Goal: Task Accomplishment & Management: Use online tool/utility

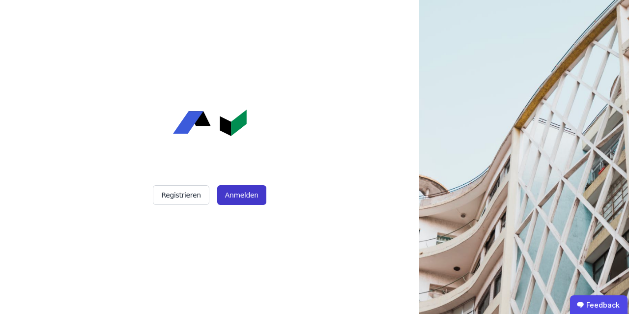
click at [240, 199] on button "Anmelden" at bounding box center [241, 195] width 49 height 20
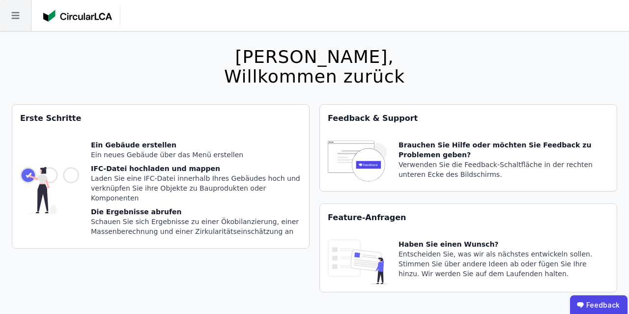
click at [21, 24] on icon at bounding box center [15, 15] width 31 height 31
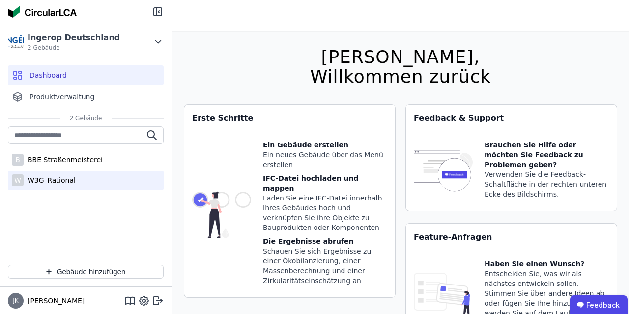
click at [61, 176] on div "W3G_Rational" at bounding box center [50, 180] width 52 height 10
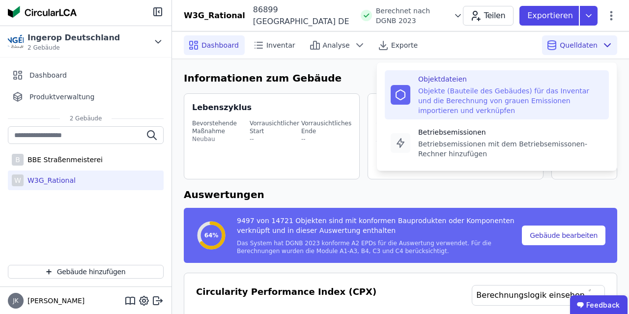
click at [503, 86] on div "Objekte (Bauteile des Gebäudes) für das Inventar und die Berechnung von grauen …" at bounding box center [510, 100] width 185 height 29
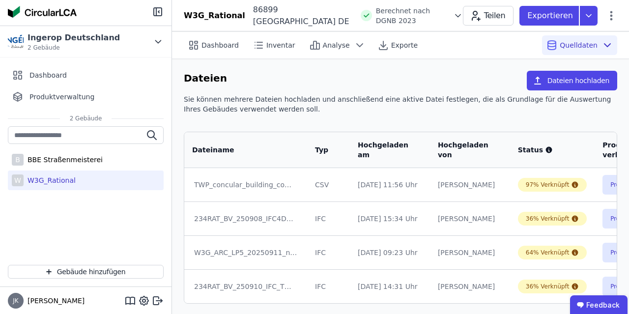
scroll to position [0, 100]
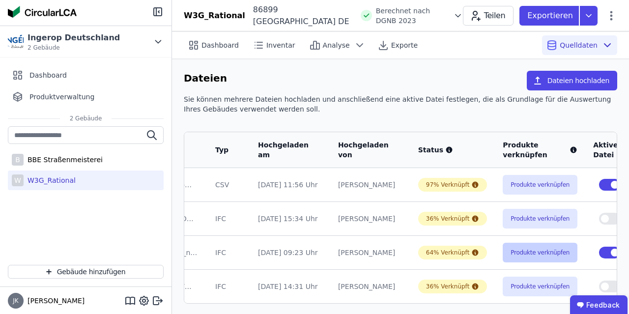
click at [526, 252] on button "Produkte verknüpfen" at bounding box center [540, 253] width 75 height 20
